Goal: Task Accomplishment & Management: Manage account settings

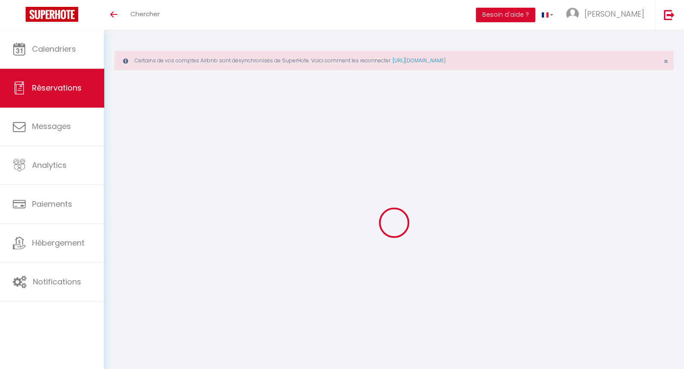
select select
checkbox input "true"
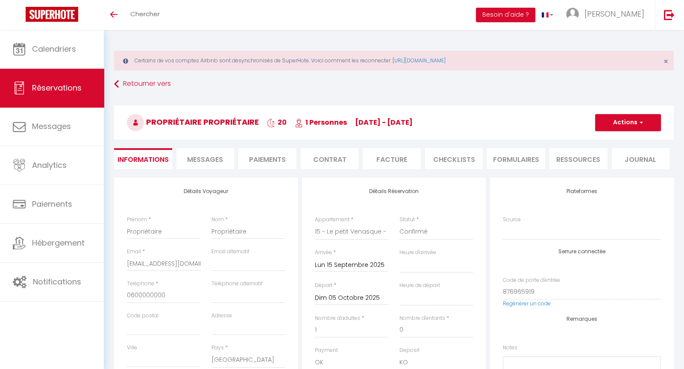
select select
checkbox input "true"
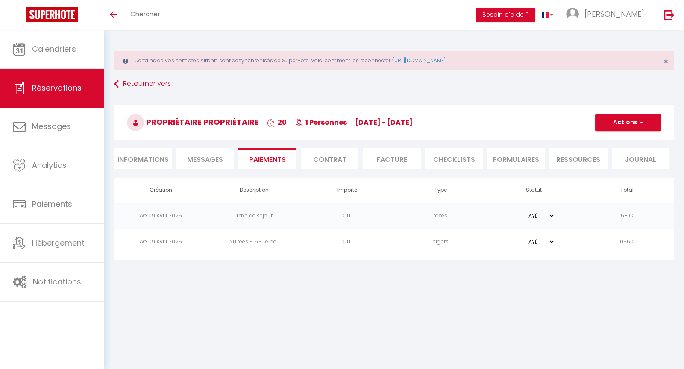
click at [158, 158] on li "Informations" at bounding box center [143, 158] width 58 height 21
select select
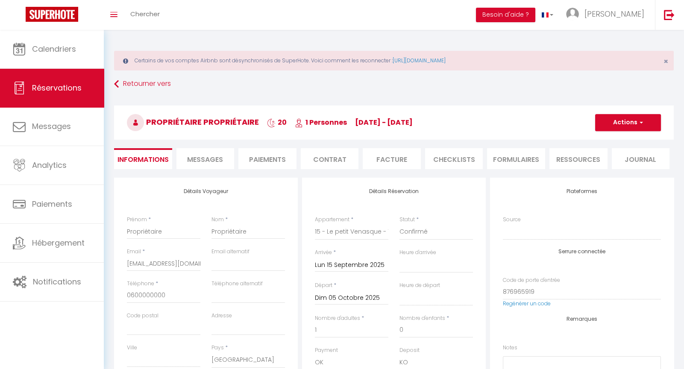
click at [202, 160] on span "Messages" at bounding box center [205, 160] width 36 height 10
select select
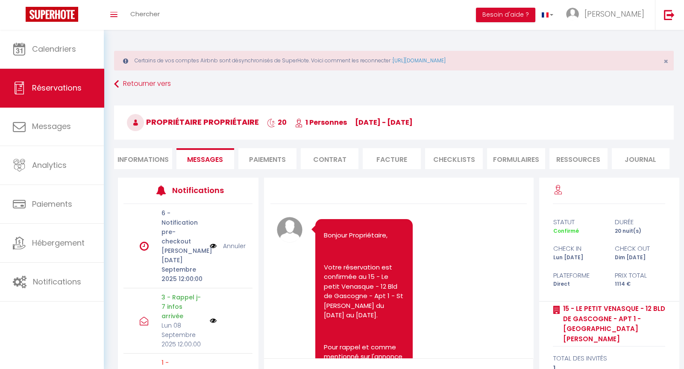
select select
click at [223, 248] on link "Annuler" at bounding box center [234, 245] width 23 height 9
select select
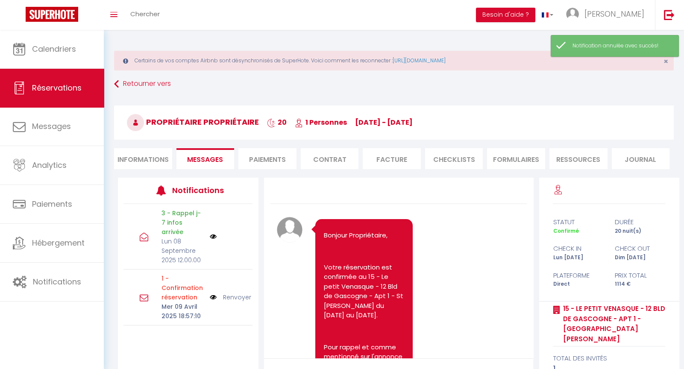
select select
click at [154, 163] on li "Informations" at bounding box center [143, 158] width 58 height 21
select select
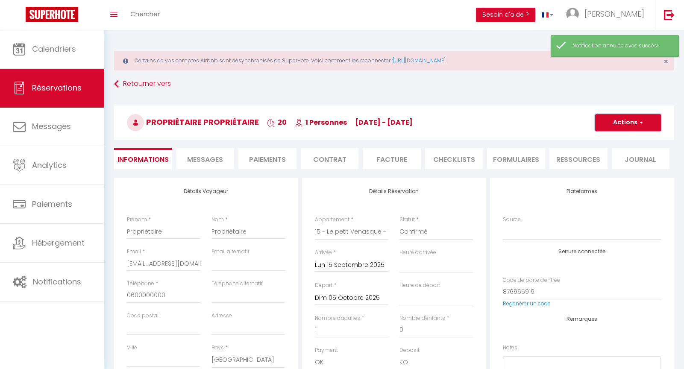
click at [628, 121] on button "Actions" at bounding box center [628, 122] width 66 height 17
click at [619, 138] on link "Enregistrer" at bounding box center [619, 141] width 67 height 11
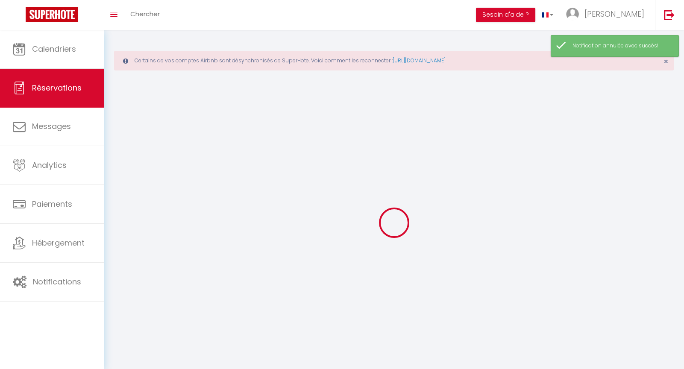
select select "not_cancelled"
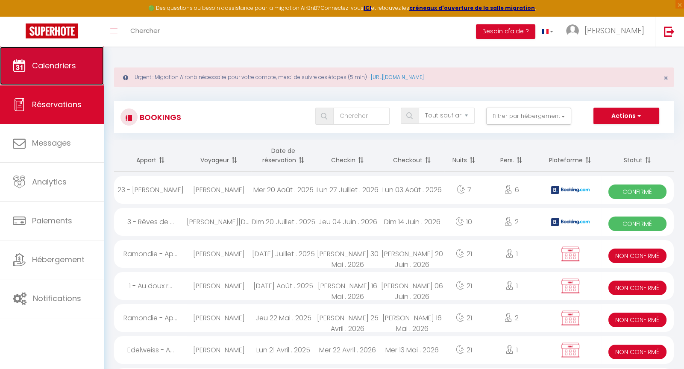
click at [55, 59] on link "Calendriers" at bounding box center [52, 66] width 104 height 38
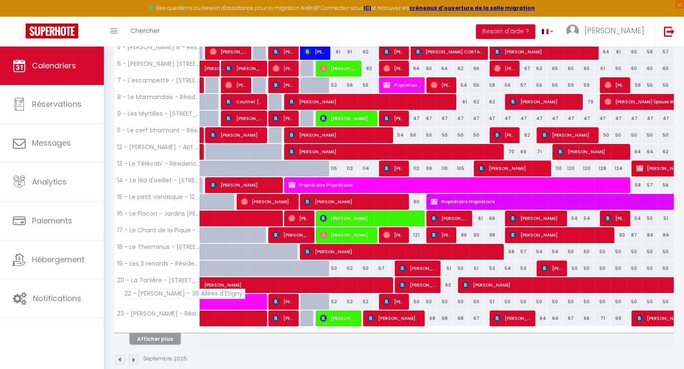
scroll to position [249, 0]
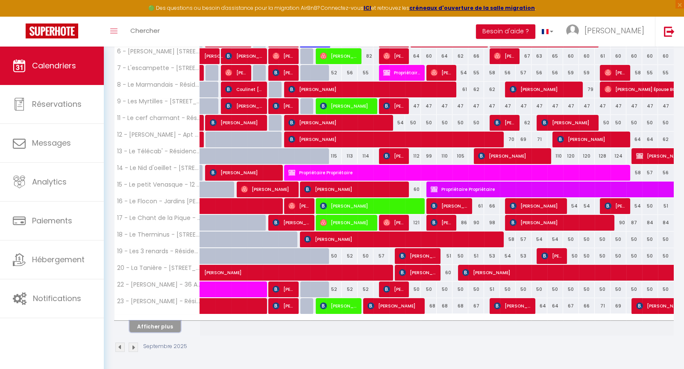
click at [148, 326] on button "Afficher plus" at bounding box center [154, 327] width 51 height 12
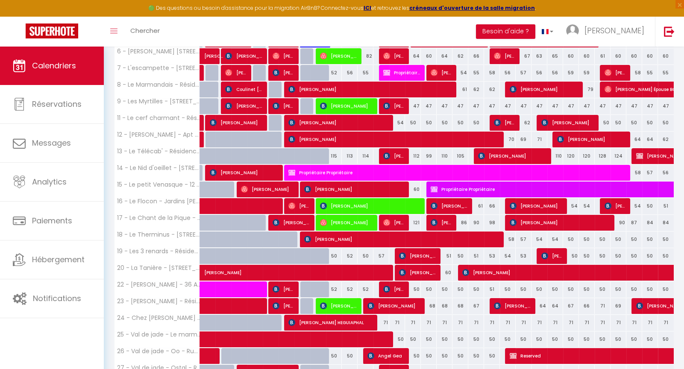
select select
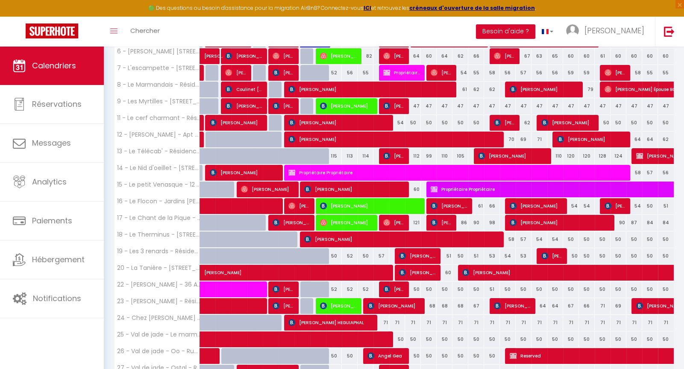
select select
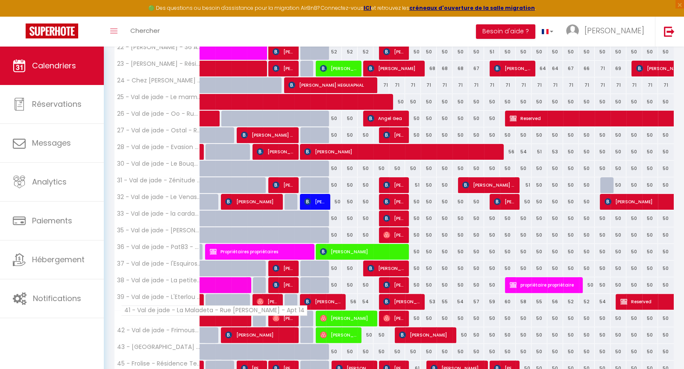
scroll to position [582, 0]
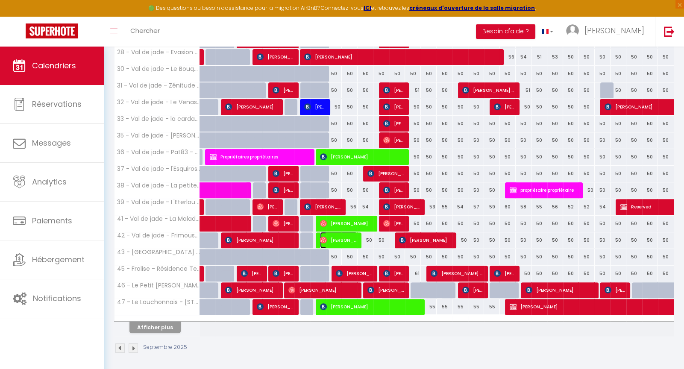
click at [321, 239] on img at bounding box center [323, 240] width 7 height 7
select select "OK"
select select "1"
select select "0"
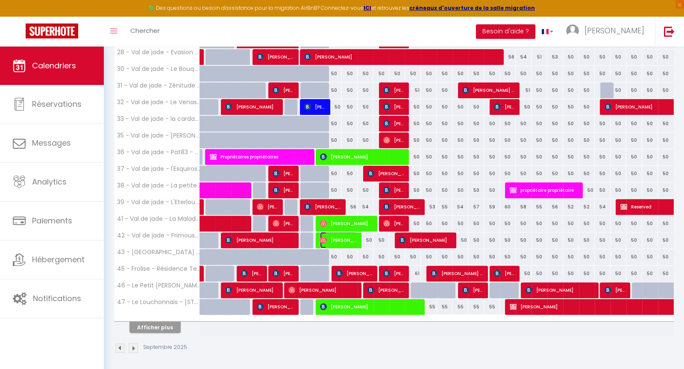
select select "1"
select select
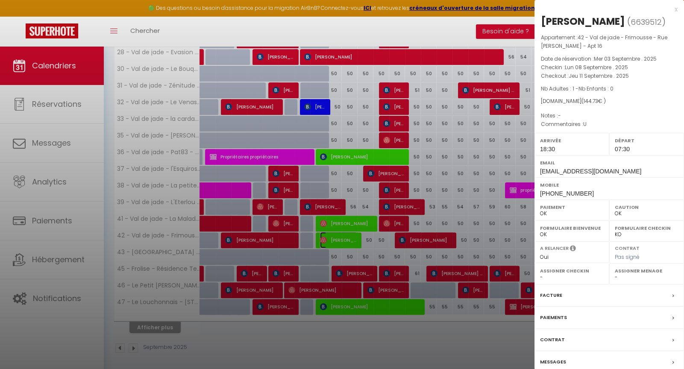
select select "27221"
